Goal: Information Seeking & Learning: Stay updated

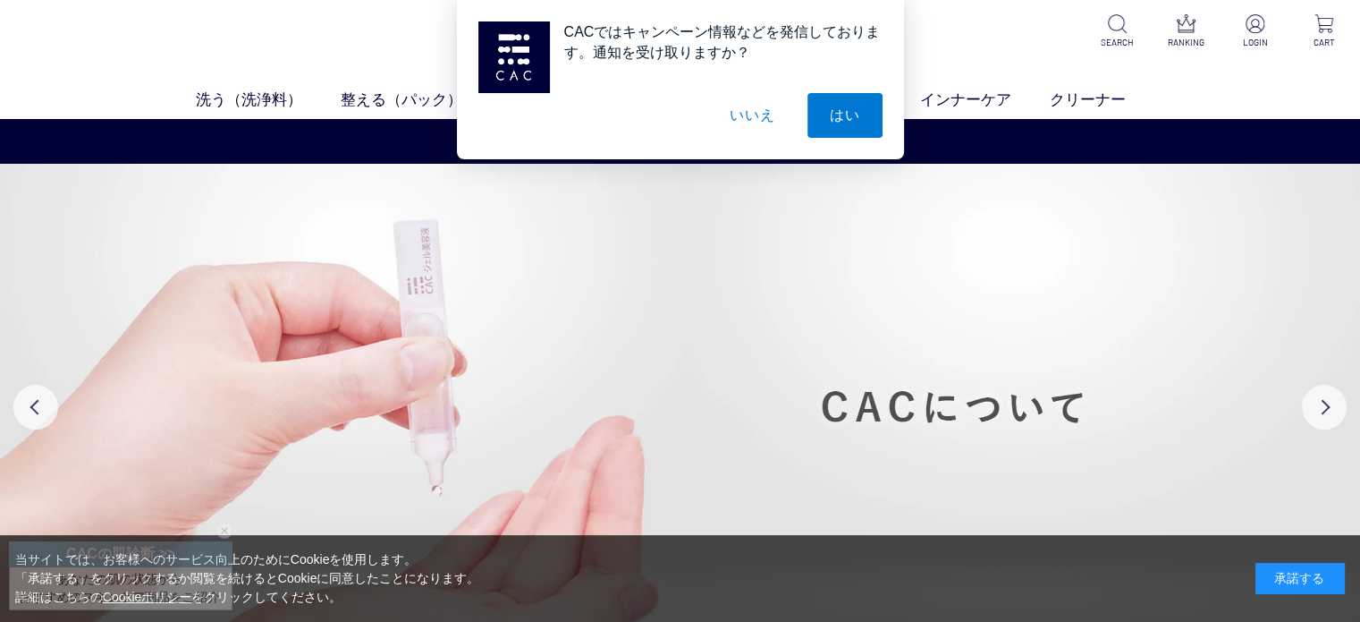
click at [844, 117] on button "はい" at bounding box center [845, 115] width 75 height 45
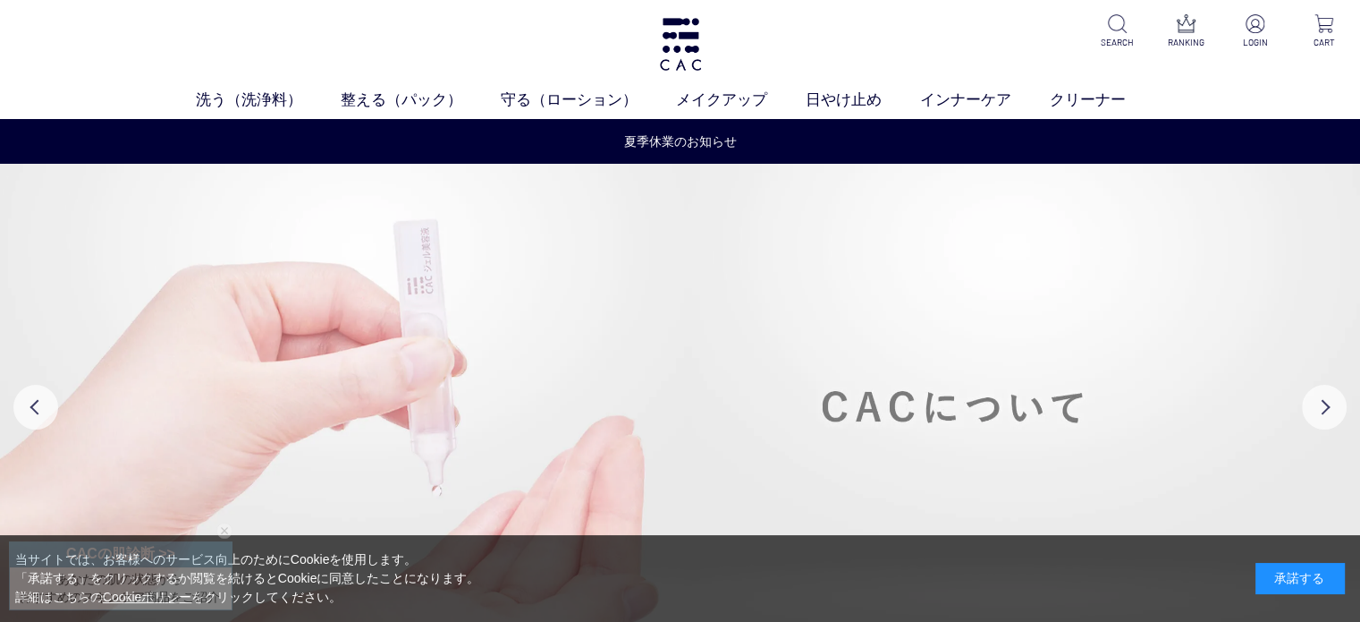
drag, startPoint x: 1317, startPoint y: 583, endPoint x: 940, endPoint y: 457, distance: 397.9
click at [1316, 583] on div "承諾する" at bounding box center [1300, 578] width 89 height 31
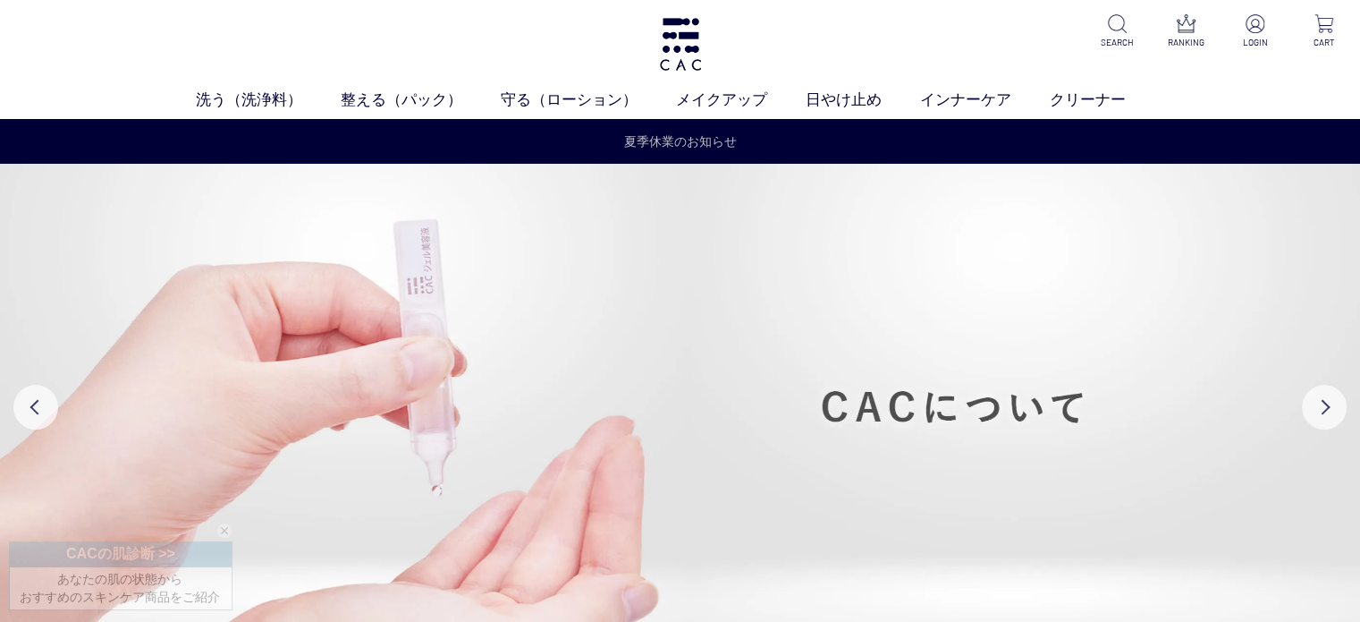
click at [716, 146] on link "夏季休業のお知らせ" at bounding box center [680, 141] width 113 height 19
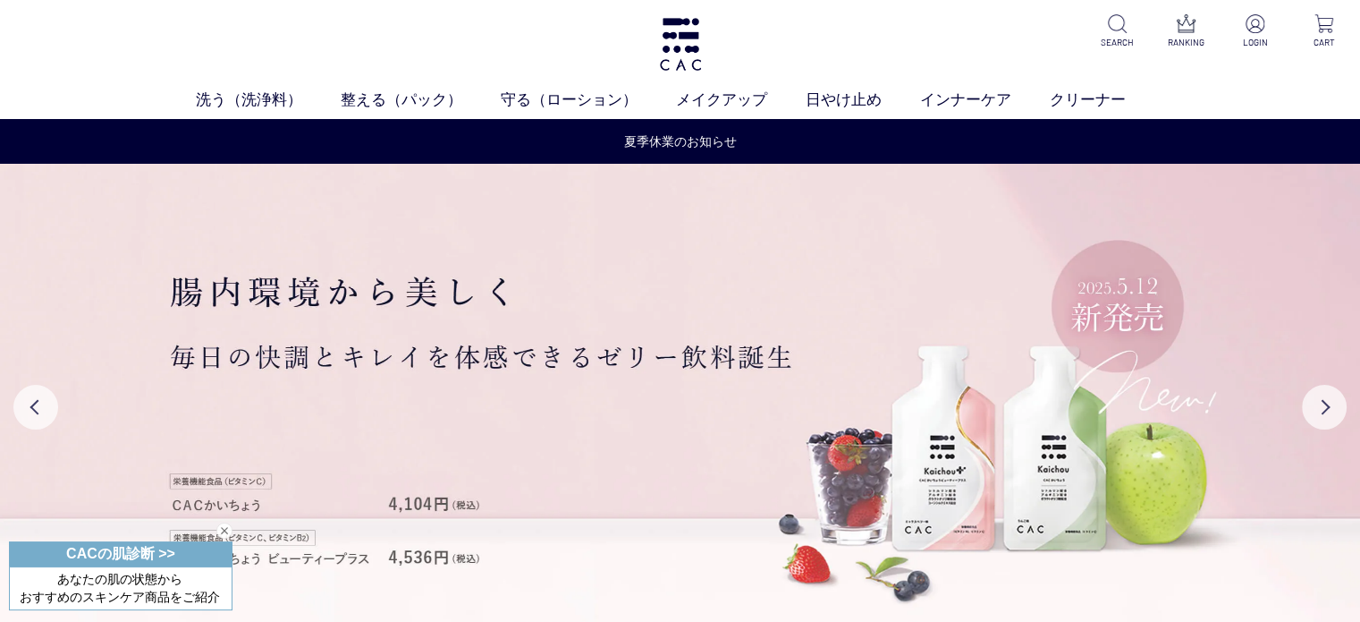
click at [222, 530] on div "閉じる" at bounding box center [224, 530] width 16 height 16
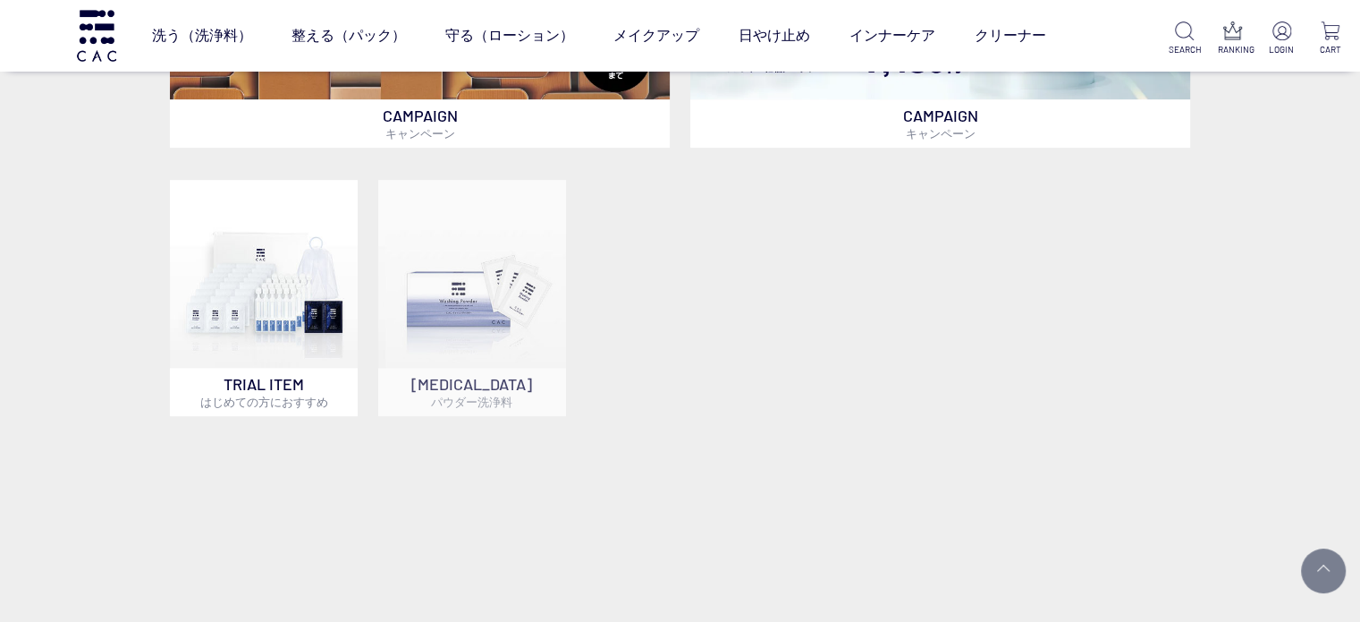
scroll to position [447, 0]
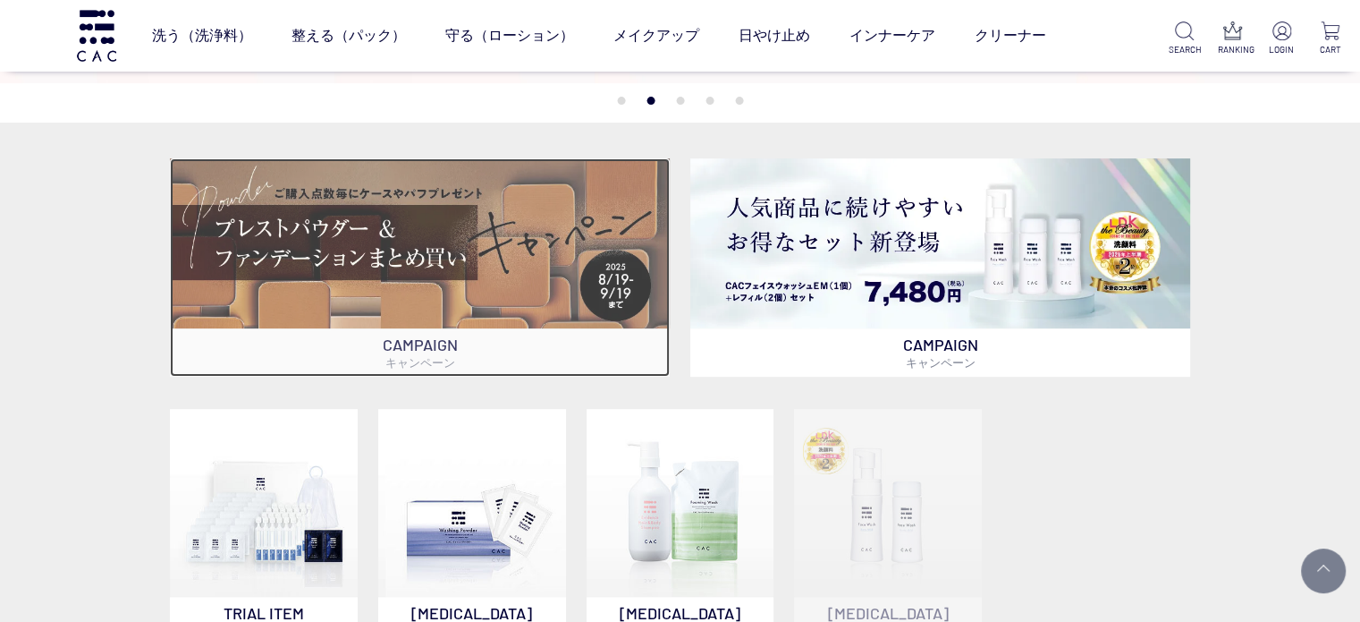
click at [474, 346] on p "CAMPAIGN キャンペーン" at bounding box center [420, 352] width 500 height 48
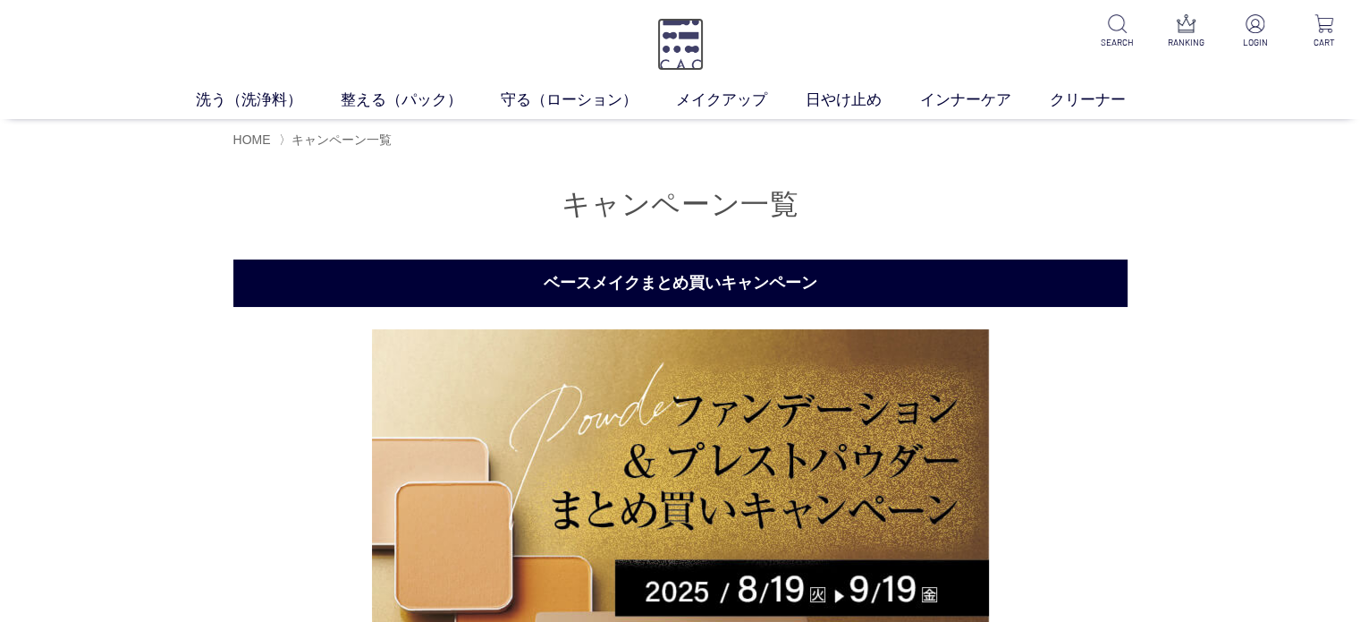
click at [679, 55] on img at bounding box center [680, 44] width 47 height 53
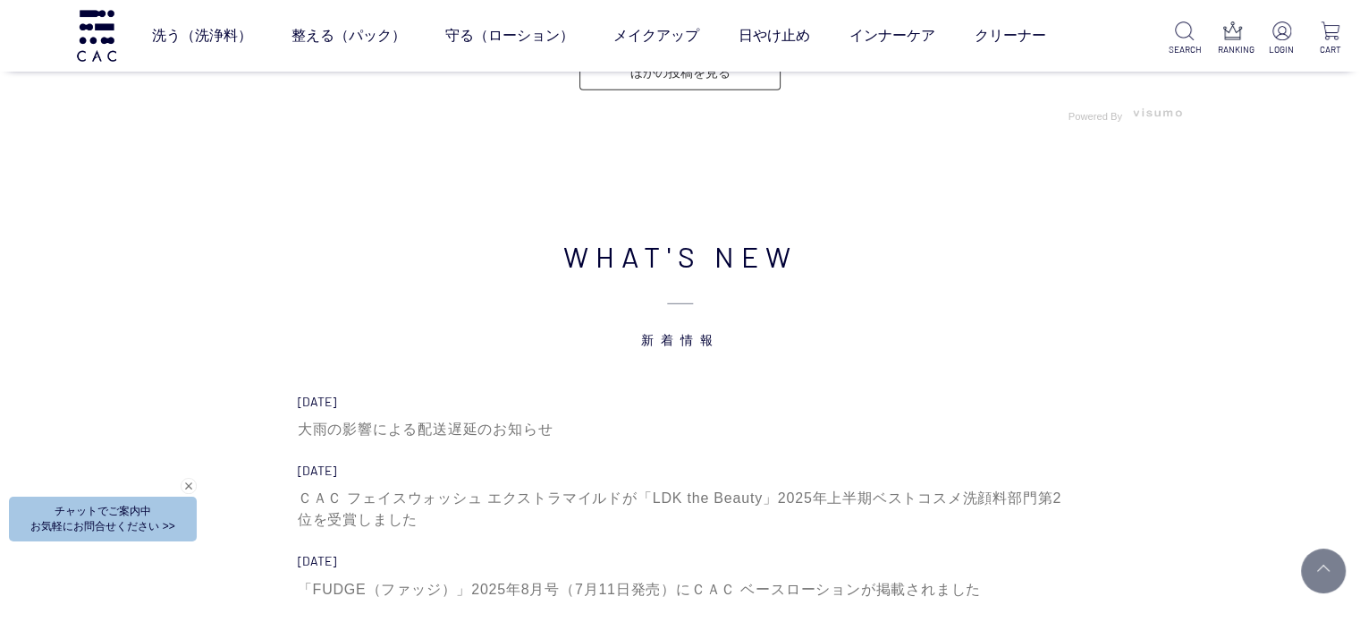
scroll to position [5456, 0]
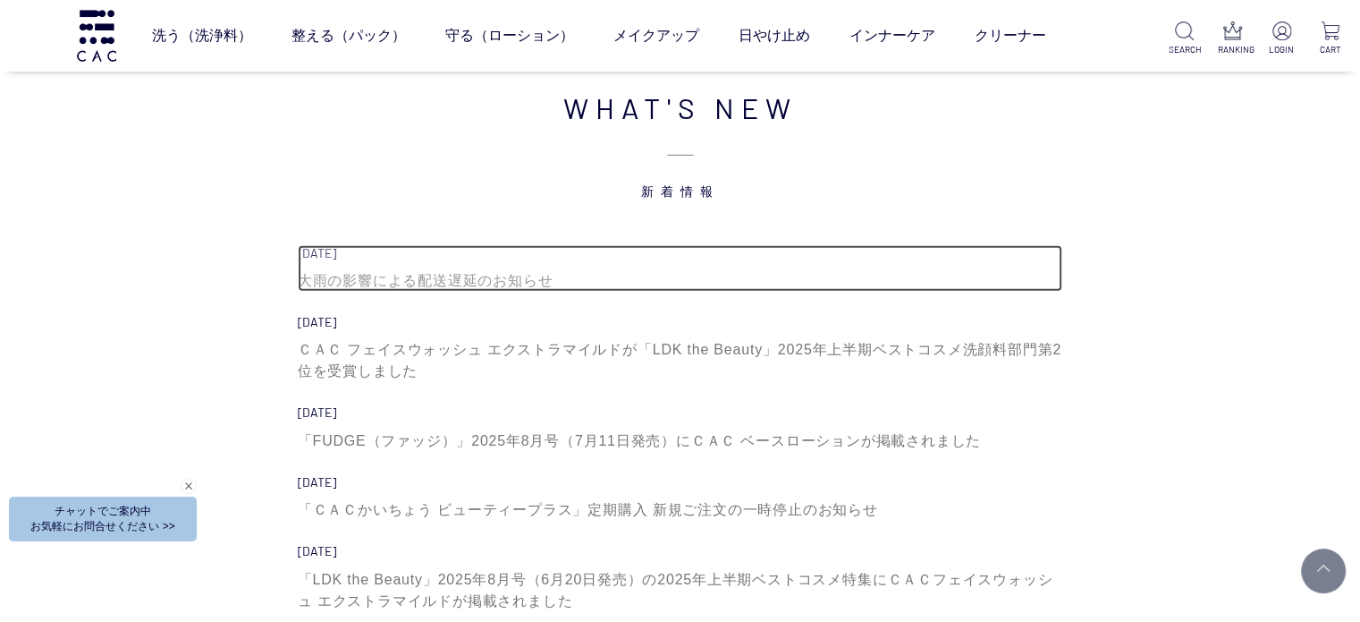
click at [478, 285] on div "大雨の影響による配送遅延のお知らせ" at bounding box center [681, 280] width 766 height 21
